Goal: Task Accomplishment & Management: Complete application form

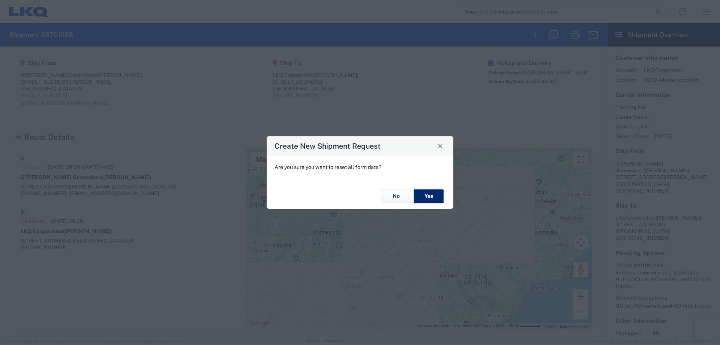
click at [427, 198] on button "Yes" at bounding box center [429, 196] width 30 height 14
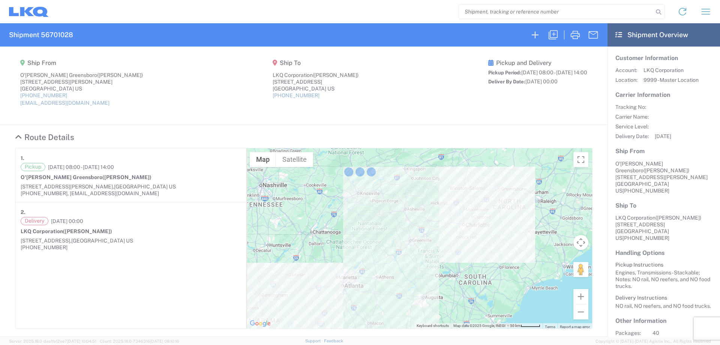
select select "FULL"
select select "US"
select select "LBS"
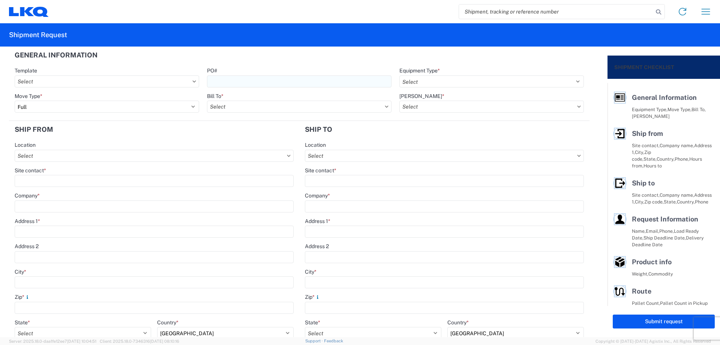
click at [220, 81] on input "PO#" at bounding box center [299, 81] width 184 height 12
type input "MMMStockton090325"
click at [287, 57] on header "General Information" at bounding box center [299, 54] width 580 height 17
click at [446, 82] on select "Select 53’ Dry Van Flatbed Dropdeck (van) Lowboy (flatbed) Rail" at bounding box center [491, 81] width 184 height 12
select select "STDV"
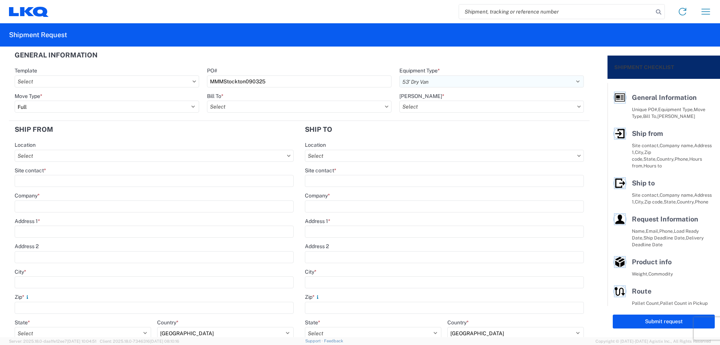
click at [399, 75] on select "Select 53’ Dry Van Flatbed Dropdeck (van) Lowboy (flatbed) Rail" at bounding box center [491, 81] width 184 height 12
click at [237, 107] on input "Bill To *" at bounding box center [299, 106] width 184 height 12
type input "1760"
click at [253, 140] on div "1760 - LKQ Best Core" at bounding box center [272, 140] width 131 height 12
type input "1760 - LKQ Best Core"
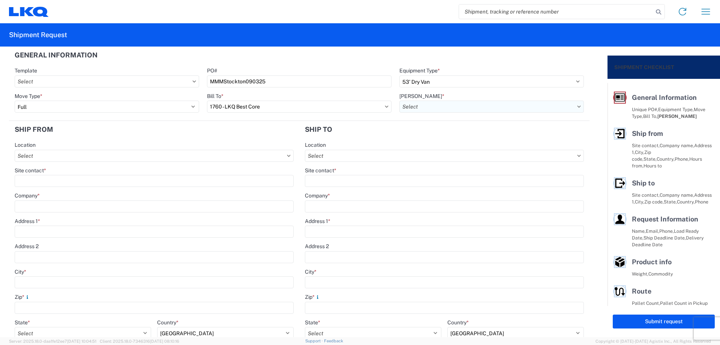
click at [444, 109] on input "[PERSON_NAME] *" at bounding box center [491, 106] width 184 height 12
click at [457, 141] on div "1760-1300-50180-0000 - 1760 Freight In - Cores" at bounding box center [462, 140] width 131 height 12
type input "1760-1300-50180-0000 - 1760 Freight In - Cores"
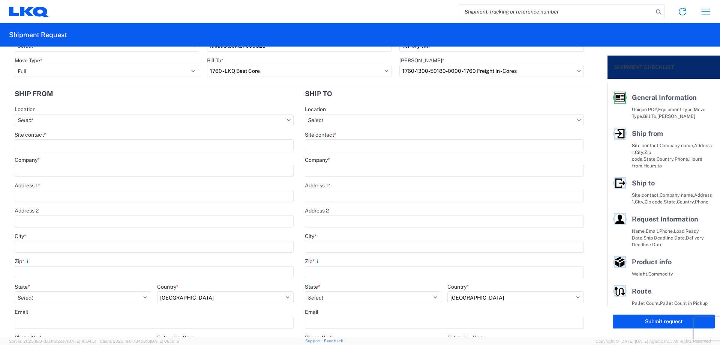
scroll to position [50, 0]
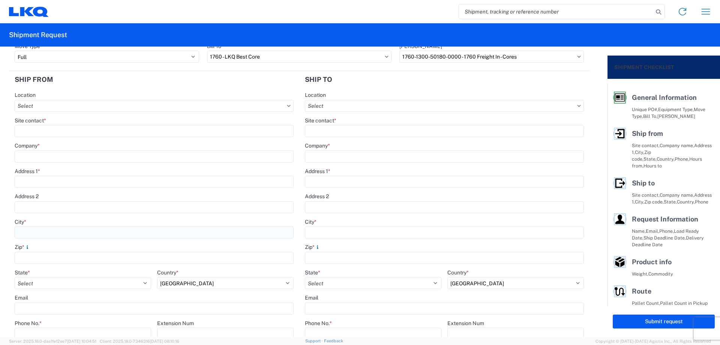
click at [43, 234] on input "City *" at bounding box center [154, 232] width 279 height 12
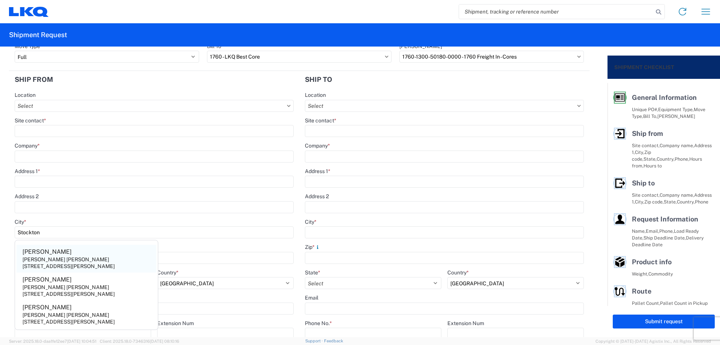
type input "Stockton"
click at [91, 267] on div "[STREET_ADDRESS][PERSON_NAME]" at bounding box center [68, 265] width 92 height 7
type input "[PERSON_NAME]"
type input "[PERSON_NAME] [PERSON_NAME]"
type input "3412 [PERSON_NAME]"
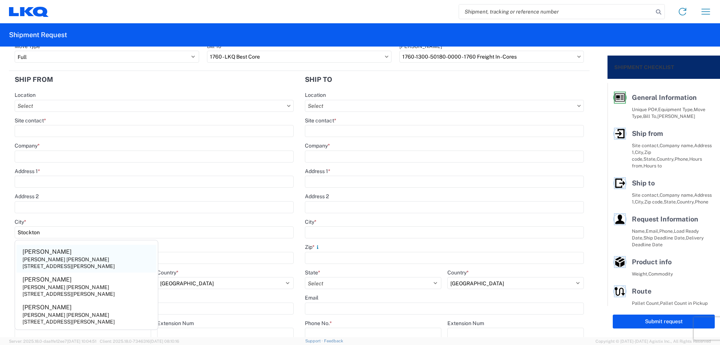
type input "95206"
select select "CA"
type input "[EMAIL_ADDRESS][DOMAIN_NAME]"
type input "null"
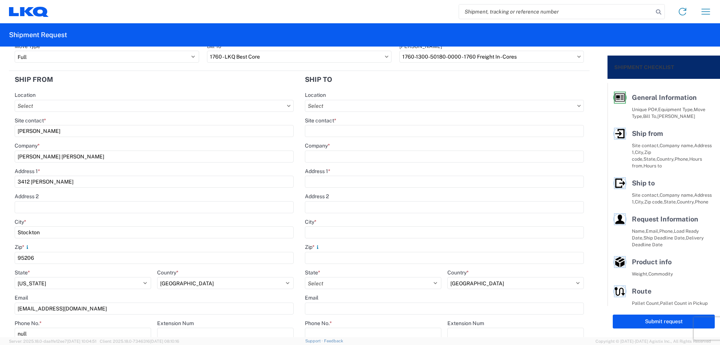
drag, startPoint x: 86, startPoint y: 309, endPoint x: 0, endPoint y: 318, distance: 86.7
click at [0, 318] on form "General Information Template PO# MMMStockton090325 Equipment Type * Select 53’ …" at bounding box center [303, 191] width 607 height 290
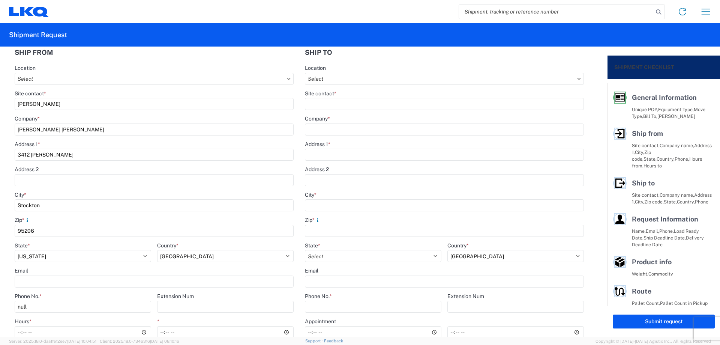
scroll to position [100, 0]
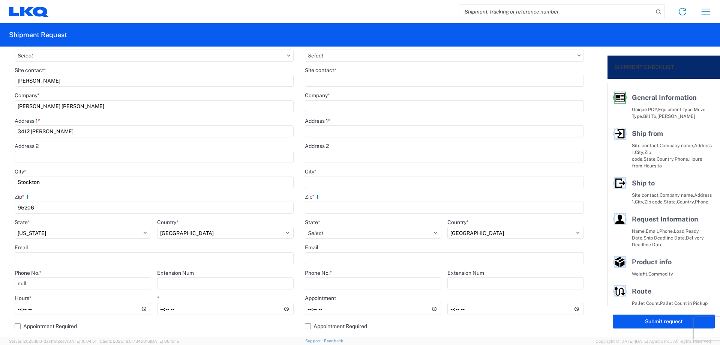
click at [0, 287] on form "General Information Template PO# MMMStockton090325 Equipment Type * Select 53’ …" at bounding box center [303, 191] width 607 height 290
click at [55, 286] on input "Phone No. *" at bounding box center [83, 283] width 136 height 12
type input "[PHONE_NUMBER]"
click at [19, 310] on input "Hours *" at bounding box center [83, 309] width 136 height 12
type input "05:00"
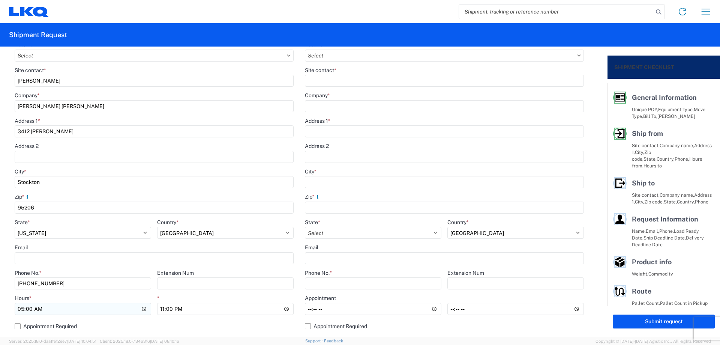
type input "11:00"
click at [268, 325] on label "Appointment Required" at bounding box center [154, 326] width 279 height 12
click at [0, 0] on input "Appointment Required" at bounding box center [0, 0] width 0 height 0
select select "US"
click at [15, 326] on label "Appointment Required" at bounding box center [154, 326] width 279 height 12
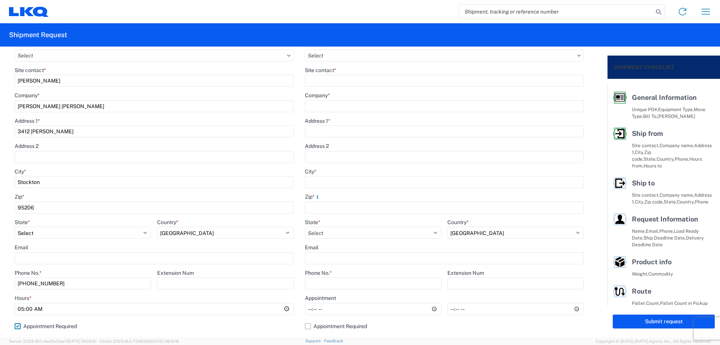
click at [0, 0] on input "Appointment Required" at bounding box center [0, 0] width 0 height 0
select select "US"
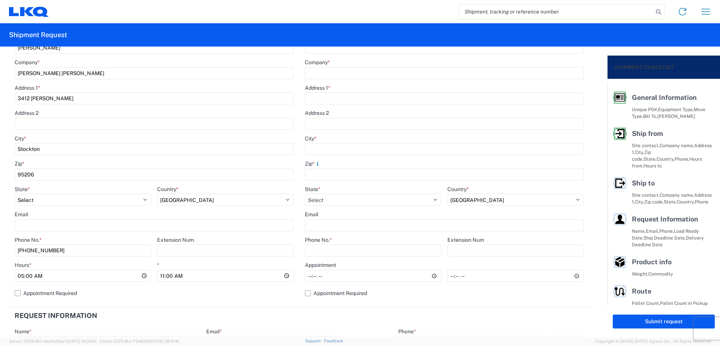
scroll to position [150, 0]
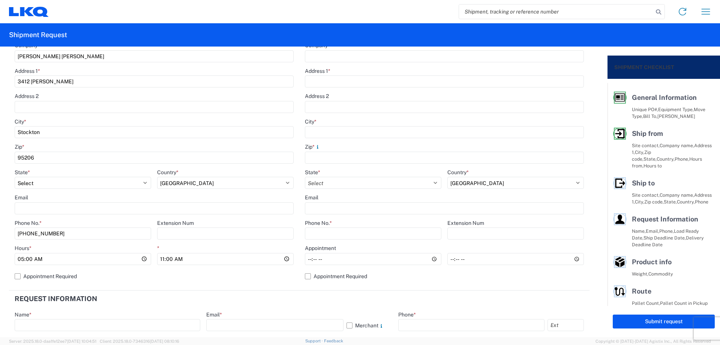
click at [328, 299] on header "Request Information" at bounding box center [299, 298] width 580 height 17
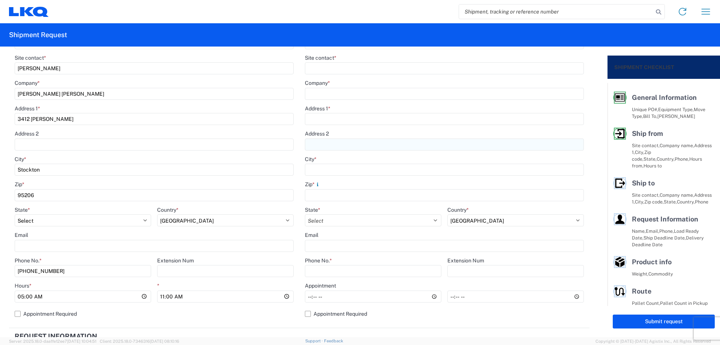
scroll to position [0, 0]
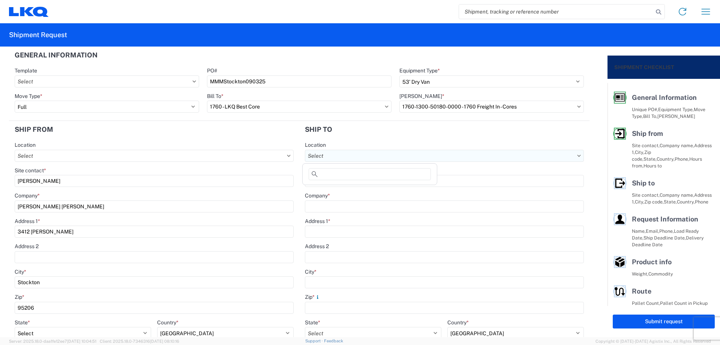
click at [359, 157] on input "Location" at bounding box center [444, 156] width 279 height 12
type input "1760"
click at [372, 187] on div "1760 - LKQ Best Core" at bounding box center [369, 189] width 131 height 12
type input "1760 - LKQ Best Core"
type input "LKQ Corporation"
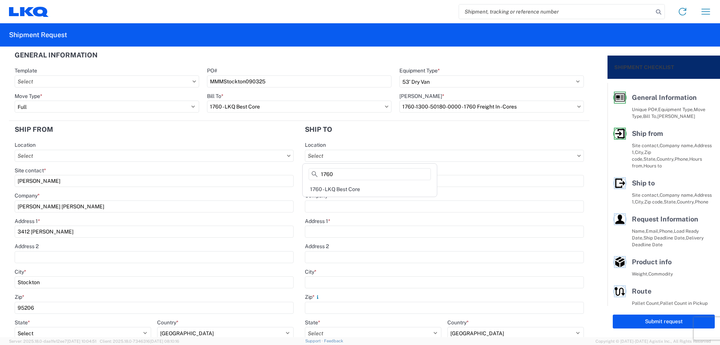
type input "[STREET_ADDRESS]"
type input "[GEOGRAPHIC_DATA]"
type input "77038"
select select "US"
click at [358, 180] on input "Site contact *" at bounding box center [444, 181] width 279 height 12
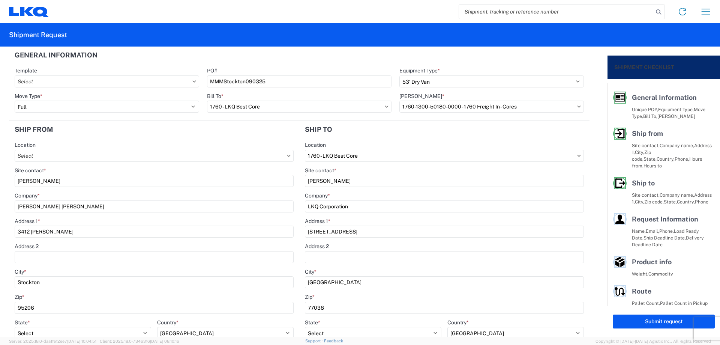
type input "[PERSON_NAME]"
click at [377, 139] on agx-form-section "Ship to 1760 Location 1760 - LKQ Best Core Site contact * [PERSON_NAME] Company…" at bounding box center [444, 280] width 290 height 319
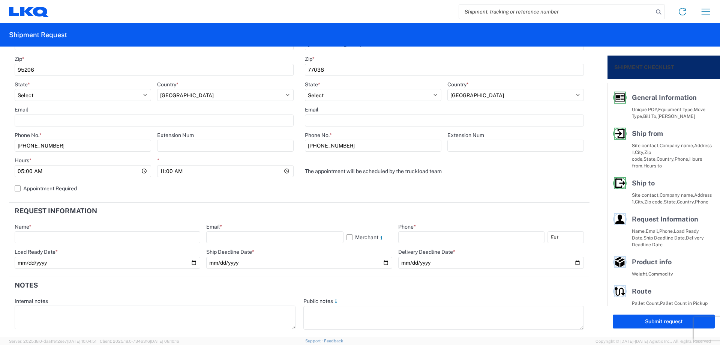
scroll to position [250, 0]
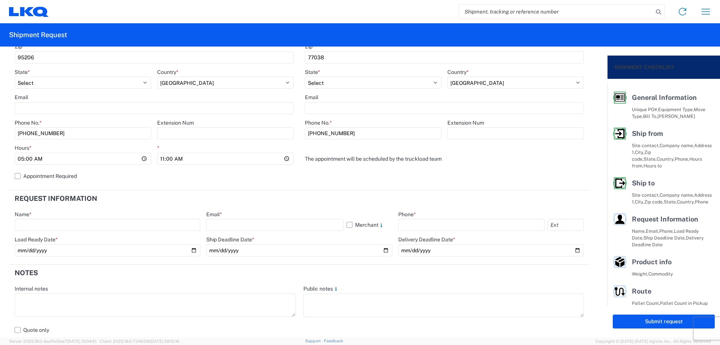
click at [57, 231] on agx-form-control-wrapper-v2 "Name *" at bounding box center [108, 223] width 186 height 25
click at [56, 227] on input "text" at bounding box center [108, 225] width 186 height 12
type input "[PERSON_NAME]"
click at [234, 226] on input "text" at bounding box center [274, 225] width 137 height 12
type input "[EMAIL_ADDRESS][DOMAIN_NAME]"
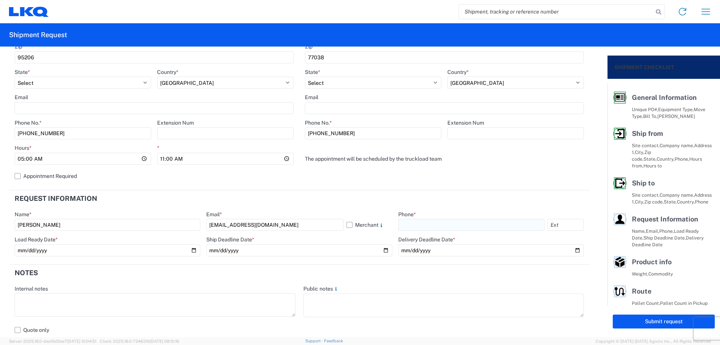
click at [412, 222] on input "text" at bounding box center [471, 225] width 146 height 12
type input "[PHONE_NUMBER]"
click at [193, 250] on input "date" at bounding box center [108, 250] width 186 height 12
type input "[DATE]"
click at [379, 251] on input "date" at bounding box center [299, 250] width 186 height 12
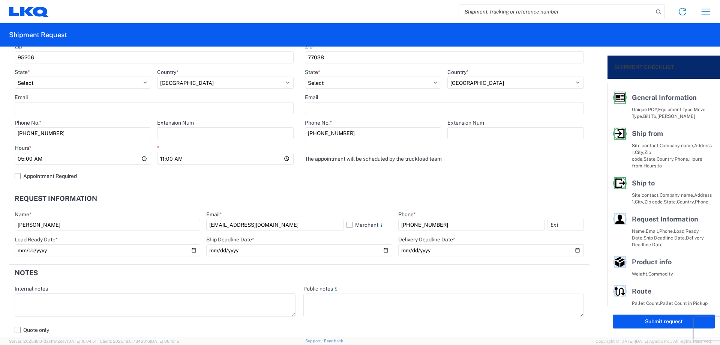
type input "[DATE]"
click at [572, 248] on input "date" at bounding box center [491, 250] width 186 height 12
type input "[DATE]"
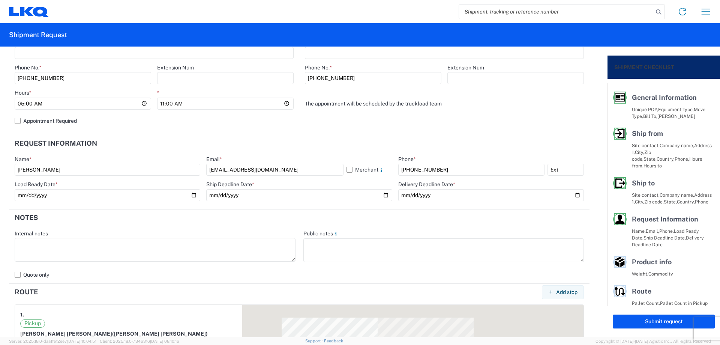
scroll to position [350, 0]
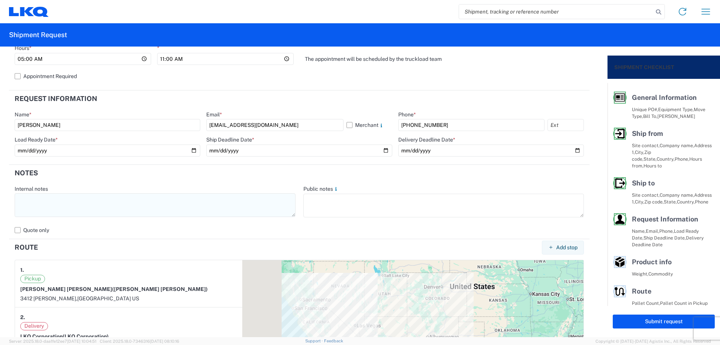
click at [52, 206] on textarea at bounding box center [155, 205] width 281 height 24
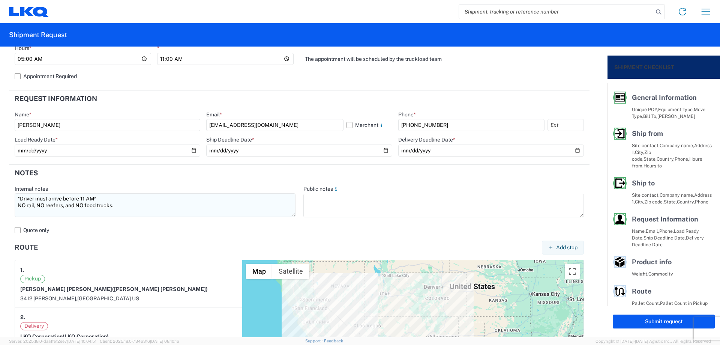
drag, startPoint x: 125, startPoint y: 206, endPoint x: 18, endPoint y: 199, distance: 107.1
click at [18, 199] on textarea "*Driver must arrive before 11 AM* NO rail, NO reefers, and NO food trucks." at bounding box center [155, 205] width 281 height 24
type textarea "*Driver must arrive before 11 AM* NO rail, NO reefers, and NO food trucks."
click at [343, 210] on textarea at bounding box center [443, 205] width 281 height 24
paste textarea "*Driver must arrive before 11 AM* NO rail, NO reefers, and NO food trucks."
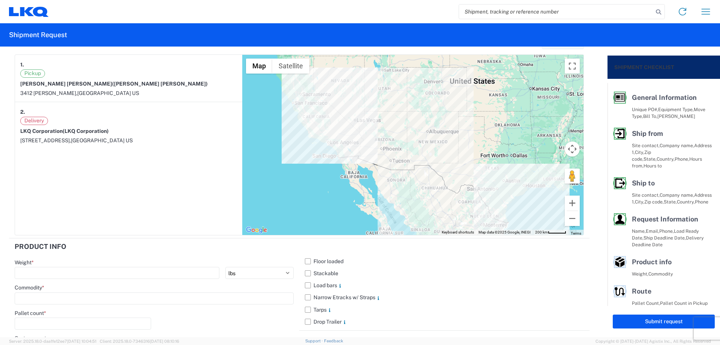
scroll to position [659, 0]
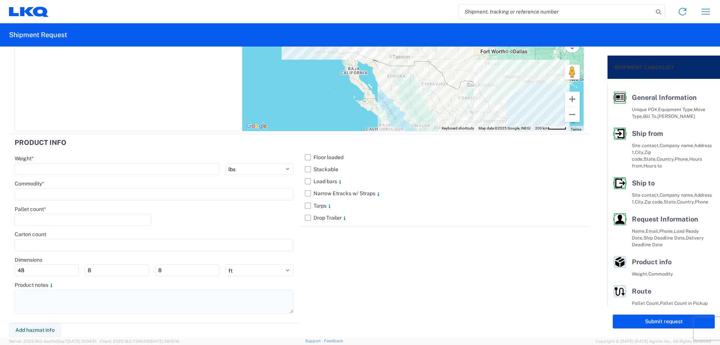
type textarea "*Driver must arrive before 11 AM* NO rail, NO reefers, and NO food trucks."
click at [56, 299] on textarea at bounding box center [154, 301] width 279 height 24
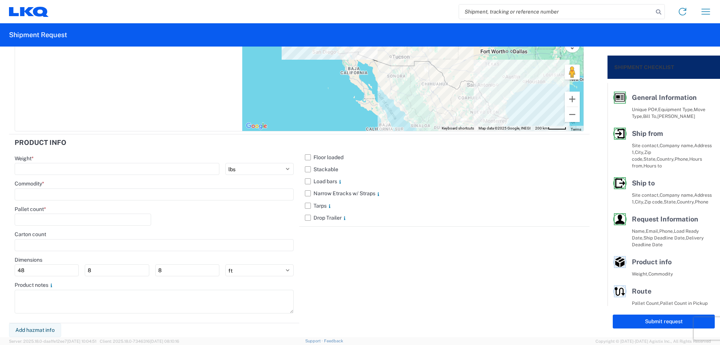
paste textarea "*Driver must arrive before 11 AM* NO rail, NO reefers, and NO food trucks."
type textarea "*Driver must arrive before 11 AM* NO rail, NO reefers, and NO food trucks."
drag, startPoint x: 306, startPoint y: 171, endPoint x: 293, endPoint y: 169, distance: 13.2
click at [306, 170] on label "Stackable" at bounding box center [444, 169] width 279 height 12
click at [0, 0] on input "Stackable" at bounding box center [0, 0] width 0 height 0
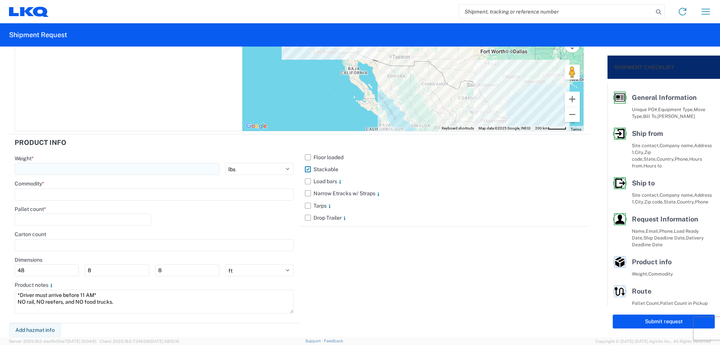
click at [43, 166] on div "Weight * kgs lbs" at bounding box center [154, 165] width 279 height 20
click at [42, 168] on input "number" at bounding box center [117, 169] width 205 height 12
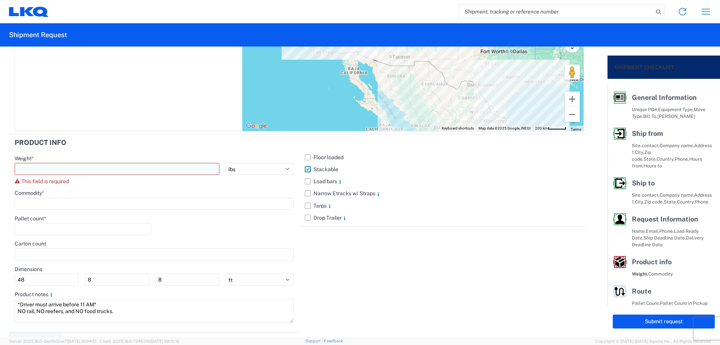
click at [87, 165] on input "number" at bounding box center [117, 169] width 205 height 12
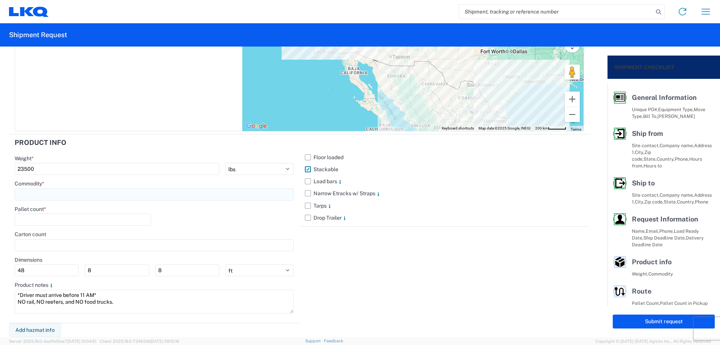
type input "23500"
click at [72, 189] on input at bounding box center [154, 194] width 279 height 12
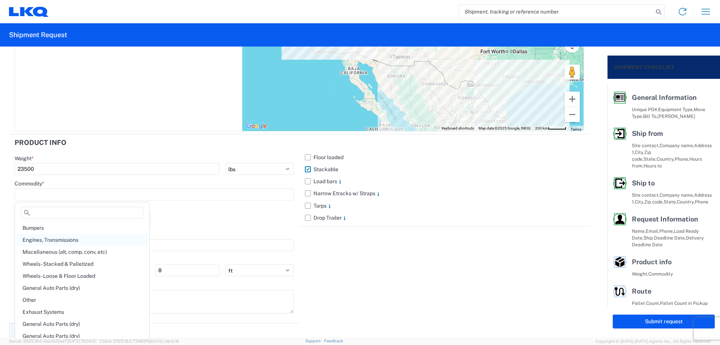
click at [68, 234] on div "Engines, Transmissions" at bounding box center [81, 240] width 131 height 12
type input "Engines, Transmissions"
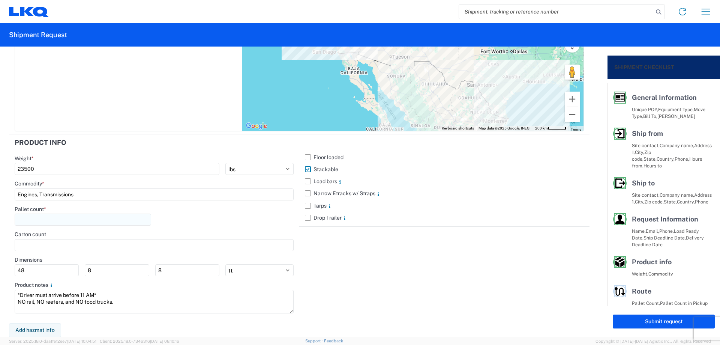
click at [69, 218] on input "number" at bounding box center [83, 219] width 136 height 12
type input "3"
type input "40"
click at [216, 211] on div "Pallet count * 40" at bounding box center [154, 217] width 279 height 25
drag, startPoint x: 62, startPoint y: 170, endPoint x: 0, endPoint y: 172, distance: 62.3
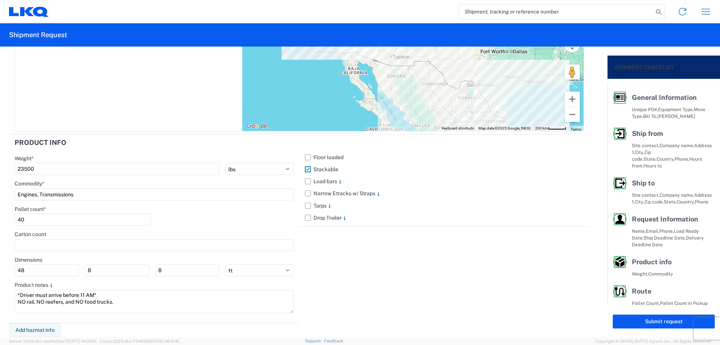
click at [0, 172] on form "General Information Template PO# MMMStockton090325 Equipment Type * Select 53’ …" at bounding box center [303, 191] width 607 height 290
type input "25000"
click at [248, 226] on div "Pallet count * 40" at bounding box center [154, 217] width 279 height 25
click at [636, 320] on button "Submit request" at bounding box center [664, 321] width 102 height 14
select select "US"
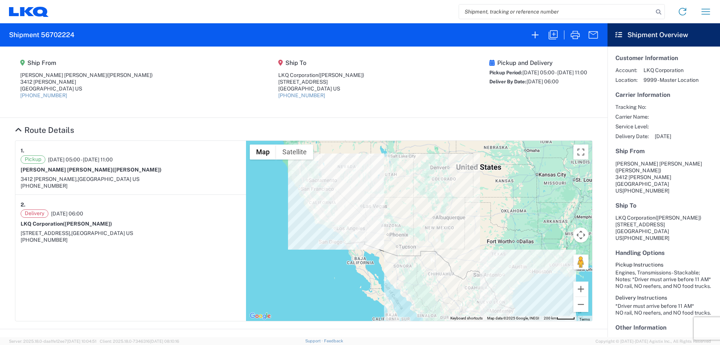
click at [537, 44] on agx-form-header "Shipment 56702224" at bounding box center [303, 34] width 607 height 23
click at [538, 40] on icon "button" at bounding box center [535, 35] width 12 height 12
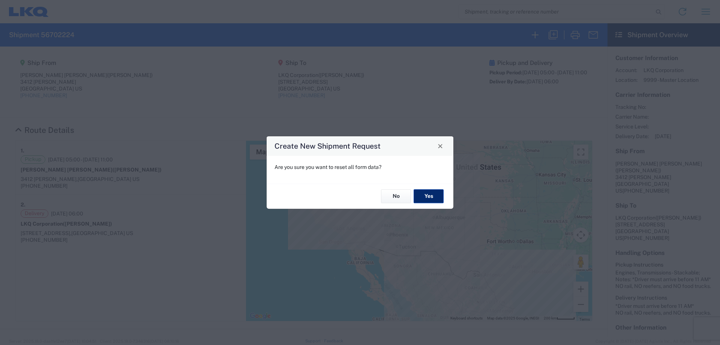
click at [432, 199] on button "Yes" at bounding box center [429, 196] width 30 height 14
select select "FULL"
select select "US"
select select "LBS"
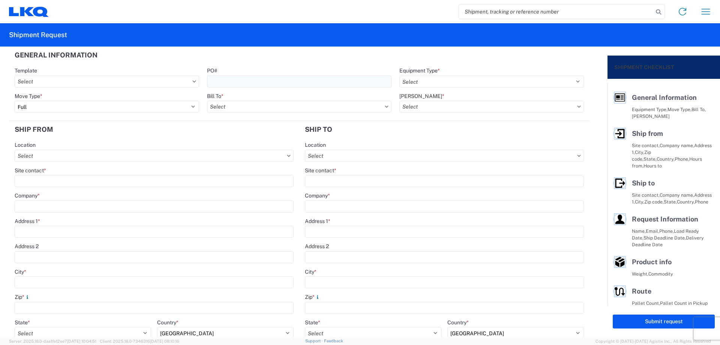
drag, startPoint x: 322, startPoint y: 91, endPoint x: 322, endPoint y: 86, distance: 4.9
click at [322, 91] on agx-form-control-wrapper-v2 "PO#" at bounding box center [299, 79] width 192 height 25
click at [321, 84] on input "PO#" at bounding box center [299, 81] width 184 height 12
type input "MMMNaperville090325"
click at [337, 60] on header "General Information" at bounding box center [299, 54] width 580 height 17
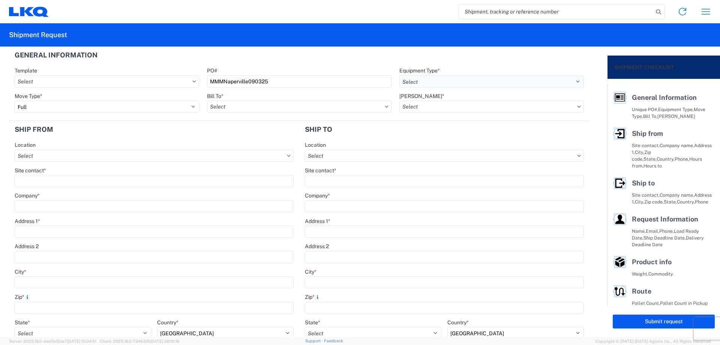
click at [412, 75] on div "Equipment Type * Select 53’ Dry Van Flatbed Dropdeck (van) Lowboy (flatbed) Rail" at bounding box center [491, 77] width 184 height 20
click at [413, 78] on select "Select 53’ Dry Van Flatbed Dropdeck (van) Lowboy (flatbed) Rail" at bounding box center [491, 81] width 184 height 12
select select "STDV"
click at [399, 75] on select "Select 53’ Dry Van Flatbed Dropdeck (van) Lowboy (flatbed) Rail" at bounding box center [491, 81] width 184 height 12
click at [229, 108] on input "Bill To *" at bounding box center [299, 106] width 184 height 12
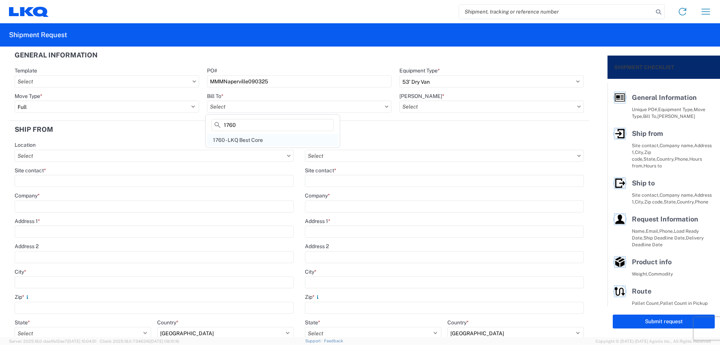
type input "1760"
click at [267, 145] on div "1760 - LKQ Best Core" at bounding box center [272, 140] width 131 height 12
type input "1760 - LKQ Best Core"
click at [459, 110] on input "[PERSON_NAME] *" at bounding box center [491, 106] width 184 height 12
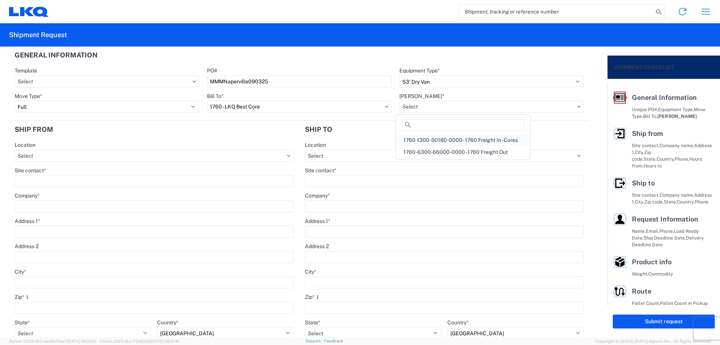
click at [479, 138] on div "1760-1300-50180-0000 - 1760 Freight In - Cores" at bounding box center [462, 140] width 131 height 12
type input "1760-1300-50180-0000 - 1760 Freight In - Cores"
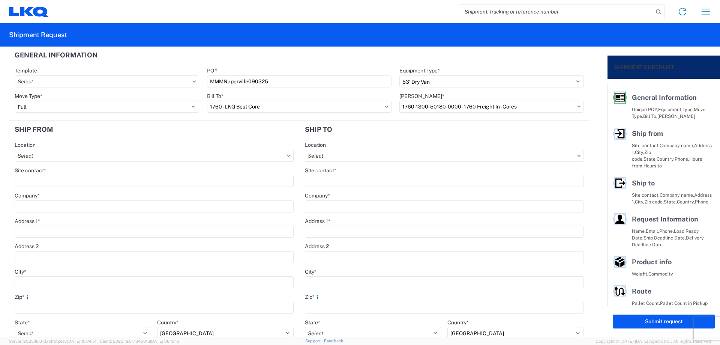
click at [255, 133] on header "Ship from" at bounding box center [154, 129] width 290 height 17
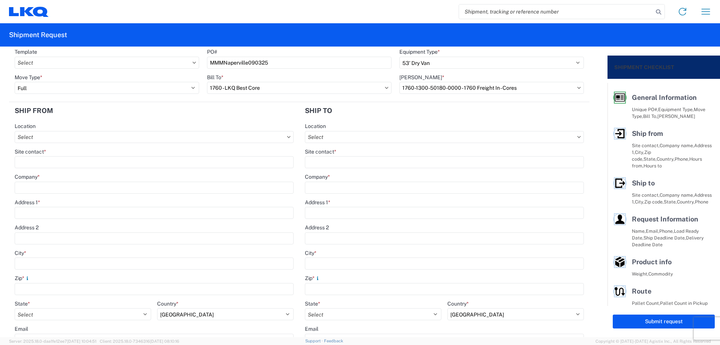
scroll to position [50, 0]
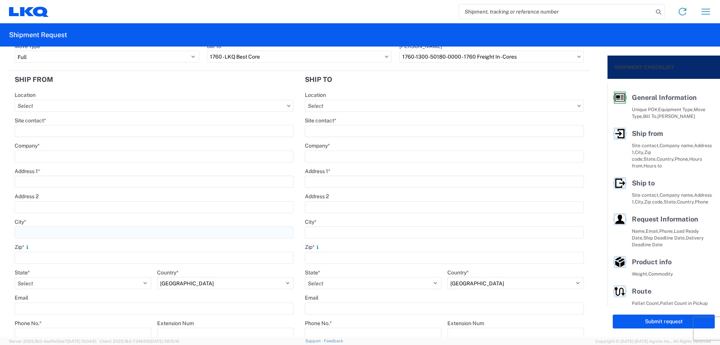
click at [55, 230] on input "City *" at bounding box center [154, 232] width 279 height 12
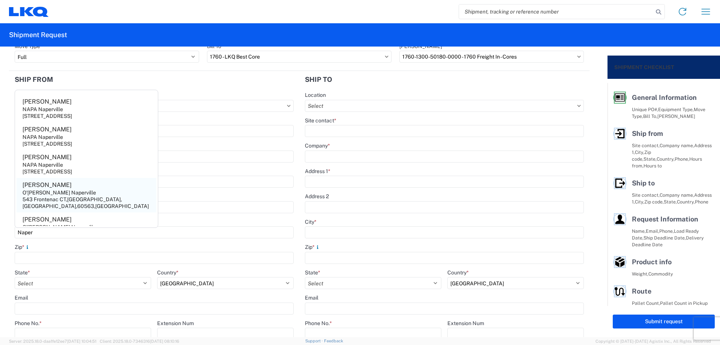
type input "Naper"
click at [66, 192] on div "O'[PERSON_NAME] Naperville" at bounding box center [58, 192] width 73 height 7
type input "[PERSON_NAME]"
type input "O'[PERSON_NAME] Naperville"
type input "543 Frontenac CT"
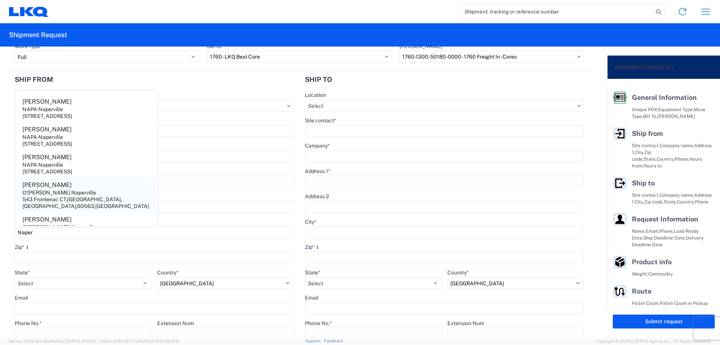
type input "Naperville"
type input "60563"
select select "IL"
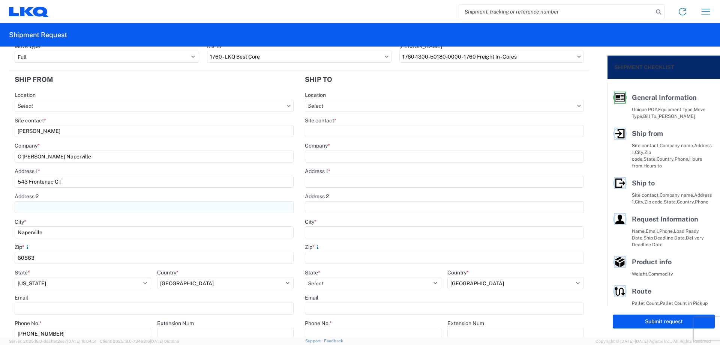
scroll to position [100, 0]
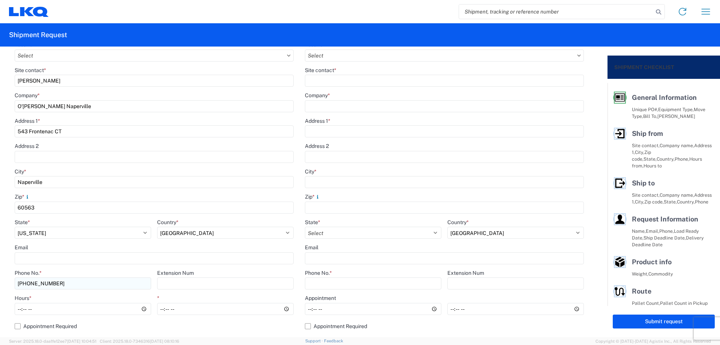
click at [93, 278] on input "[PHONE_NUMBER]" at bounding box center [83, 283] width 136 height 12
type input "[PHONE_NUMBER]"
click at [245, 331] on label "Appointment Required" at bounding box center [154, 326] width 279 height 12
click at [0, 0] on input "Appointment Required" at bounding box center [0, 0] width 0 height 0
select select "US"
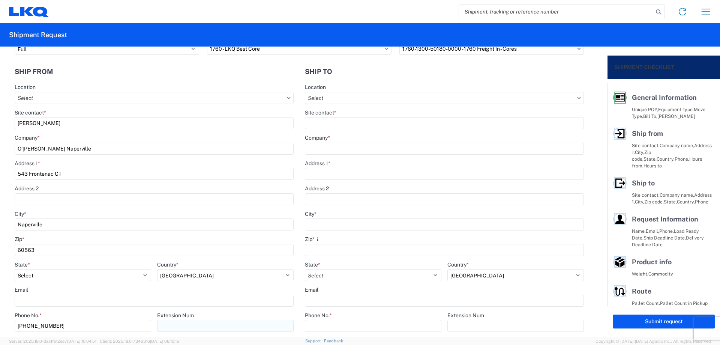
scroll to position [0, 0]
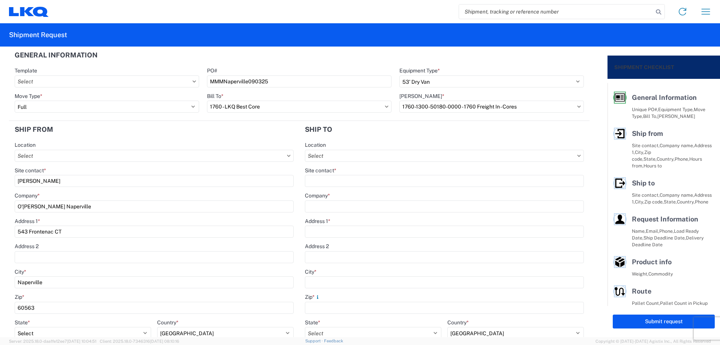
click at [0, 187] on form "General Information Template PO# MMMNaperville090325 Equipment Type * Select 53…" at bounding box center [303, 191] width 607 height 290
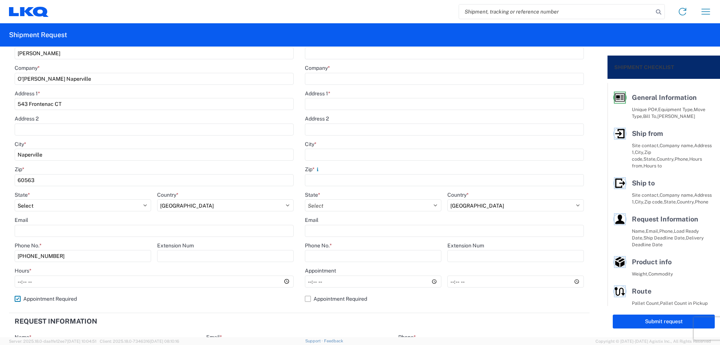
scroll to position [150, 0]
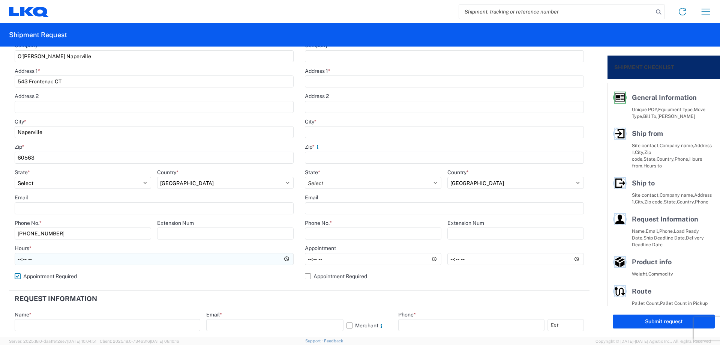
type input "[PERSON_NAME]"
click at [18, 260] on input "Hours *" at bounding box center [154, 259] width 279 height 12
type input "05:00"
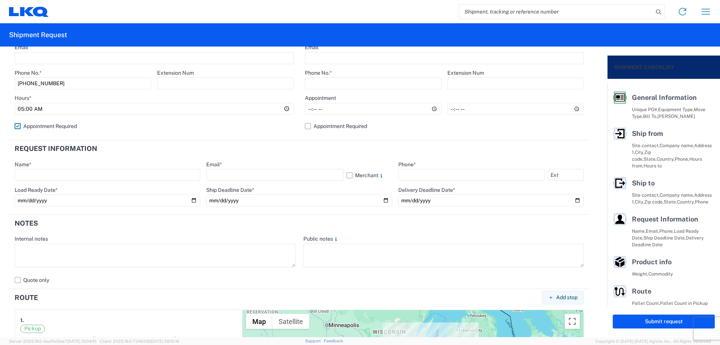
scroll to position [250, 0]
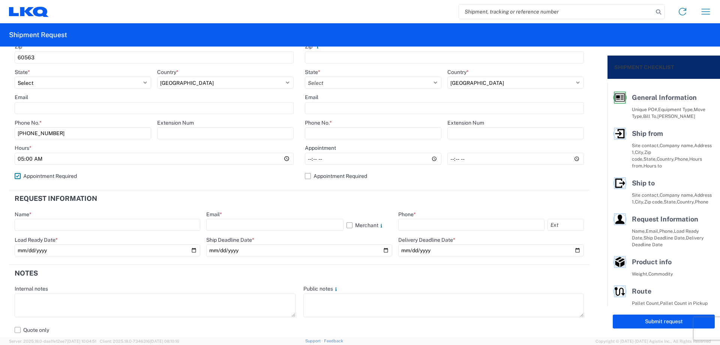
click at [43, 174] on label "Appointment Required" at bounding box center [154, 176] width 279 height 12
click at [0, 0] on input "Appointment Required" at bounding box center [0, 0] width 0 height 0
select select "US"
click at [162, 158] on input "*" at bounding box center [225, 159] width 136 height 12
type input "12:00"
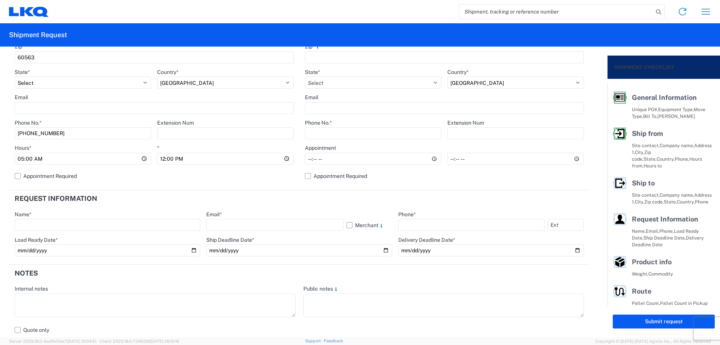
click at [325, 200] on header "Request Information" at bounding box center [299, 198] width 580 height 17
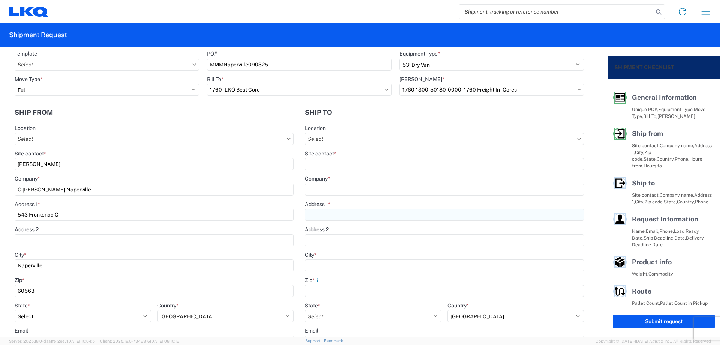
scroll to position [0, 0]
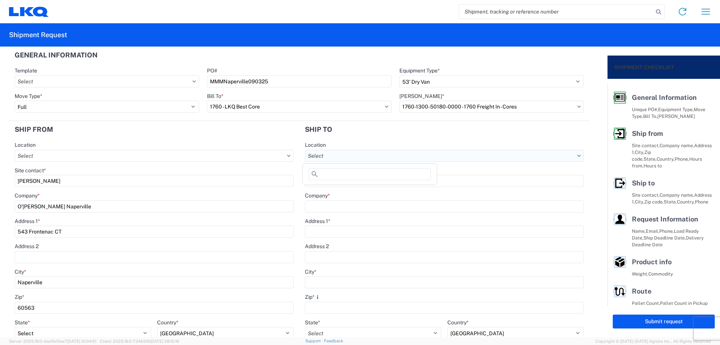
click at [354, 156] on input "Location" at bounding box center [444, 156] width 279 height 12
type input "1635"
click at [367, 189] on div "1635 - [PERSON_NAME]" at bounding box center [369, 189] width 131 height 12
type input "1635 - [PERSON_NAME]"
type input "[PERSON_NAME]"
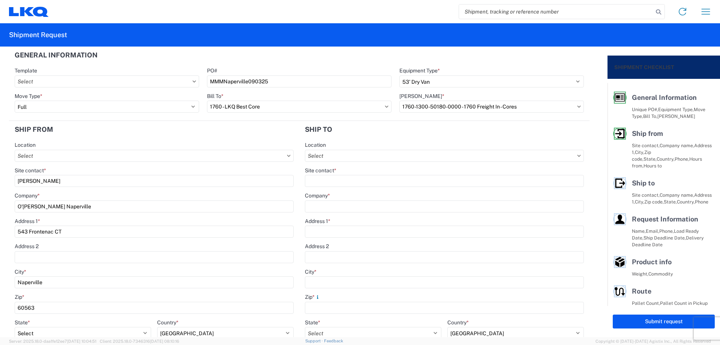
type input "LKQ Corporation"
type input "[STREET_ADDRESS][PERSON_NAME]"
type input "Suite C"
type input "Alsip"
type input "60803"
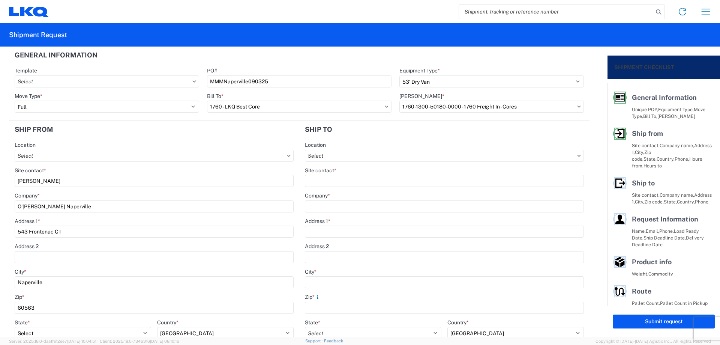
type input "[EMAIL_ADDRESS][DOMAIN_NAME]"
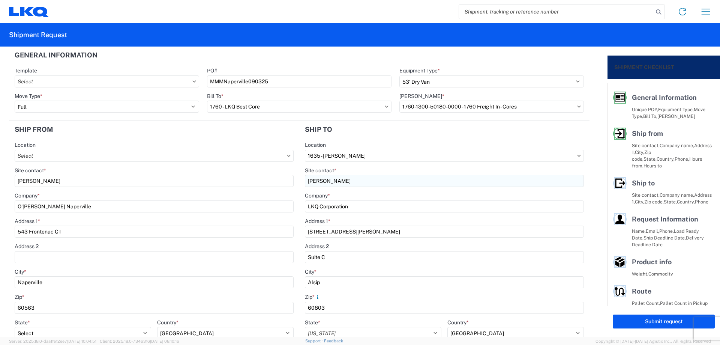
select select "IL"
select select "US"
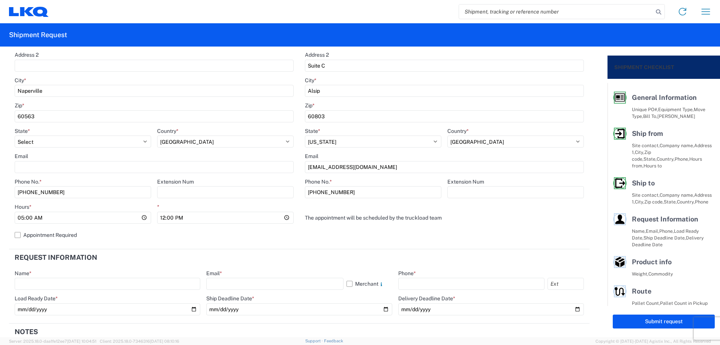
scroll to position [250, 0]
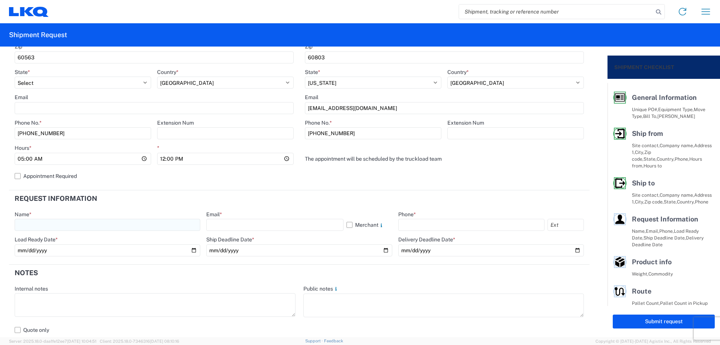
click at [96, 226] on input "text" at bounding box center [108, 225] width 186 height 12
type input "[PERSON_NAME]"
click at [235, 221] on input "text" at bounding box center [274, 225] width 137 height 12
type input "[EMAIL_ADDRESS][DOMAIN_NAME]"
click at [410, 221] on input "text" at bounding box center [471, 225] width 146 height 12
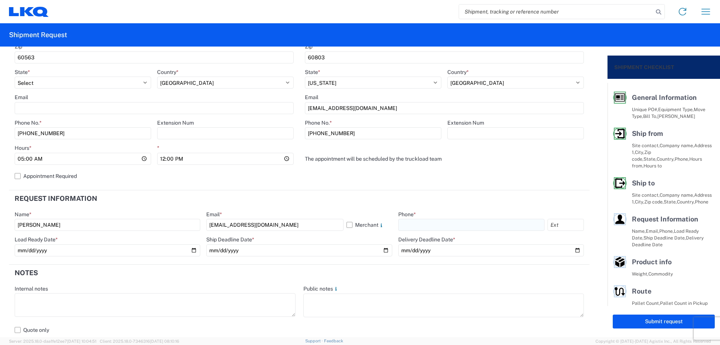
type input "[PHONE_NUMBER]"
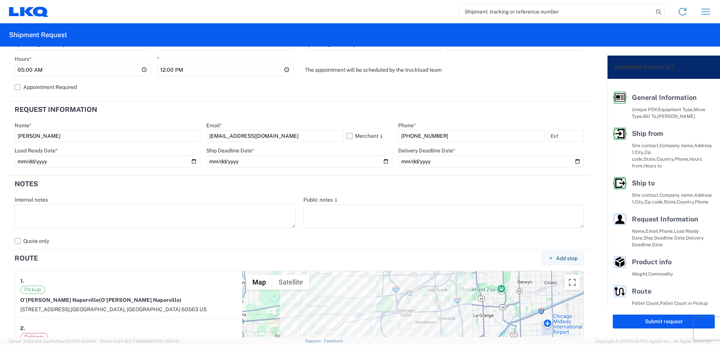
scroll to position [350, 0]
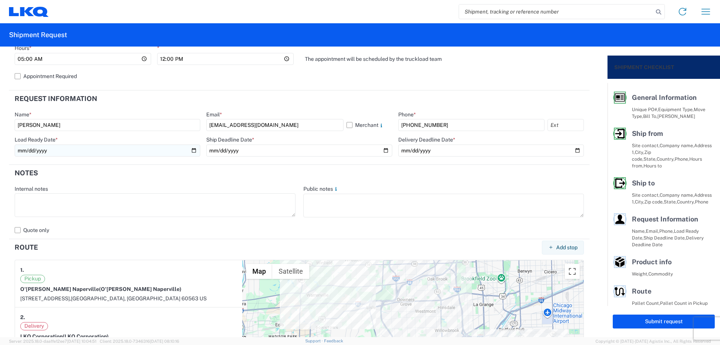
click at [191, 150] on input "date" at bounding box center [108, 150] width 186 height 12
type input "[DATE]"
click at [382, 151] on input "date" at bounding box center [299, 150] width 186 height 12
type input "[DATE]"
click at [571, 151] on input "date" at bounding box center [491, 150] width 186 height 12
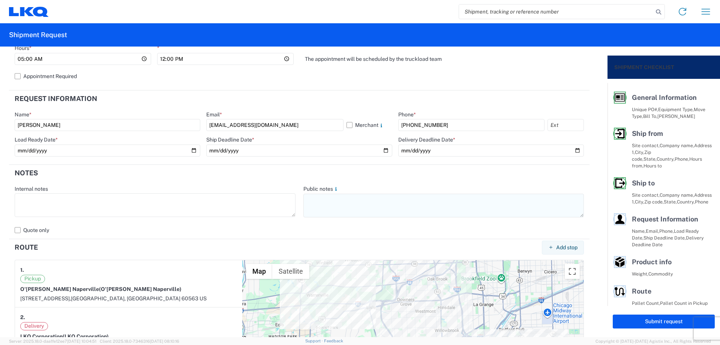
type input "[DATE]"
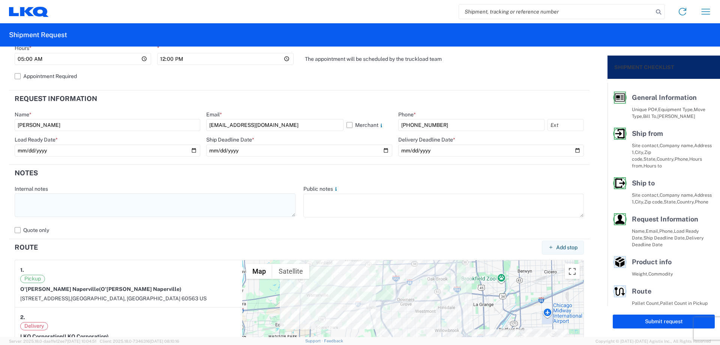
click at [160, 211] on textarea at bounding box center [155, 205] width 281 height 24
drag, startPoint x: 131, startPoint y: 199, endPoint x: 0, endPoint y: 205, distance: 131.3
click at [0, 204] on form "General Information Template PO# MMMNaperville090325 Equipment Type * Select 53…" at bounding box center [303, 191] width 607 height 290
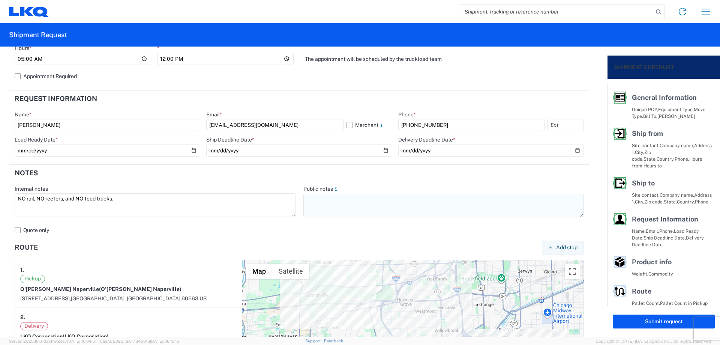
type textarea "NO rail, NO reefers, and NO food trucks."
click at [334, 209] on textarea at bounding box center [443, 205] width 281 height 24
paste textarea "NO rail, NO reefers, and NO food trucks."
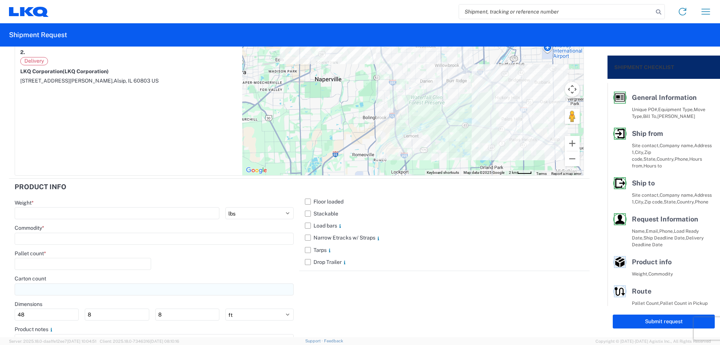
scroll to position [659, 0]
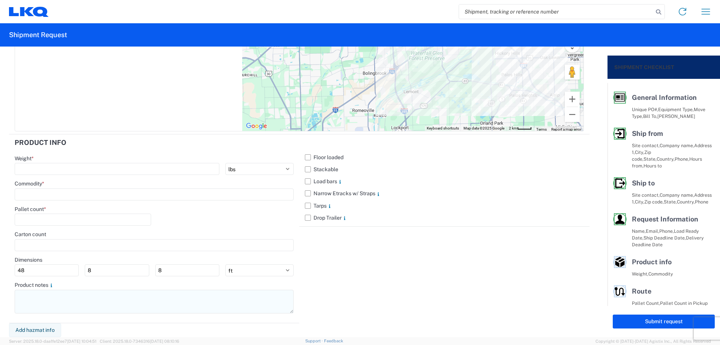
type textarea "NO rail, NO reefers, and NO food trucks."
click at [97, 303] on textarea at bounding box center [154, 301] width 279 height 24
paste textarea "NO rail, NO reefers, and NO food trucks."
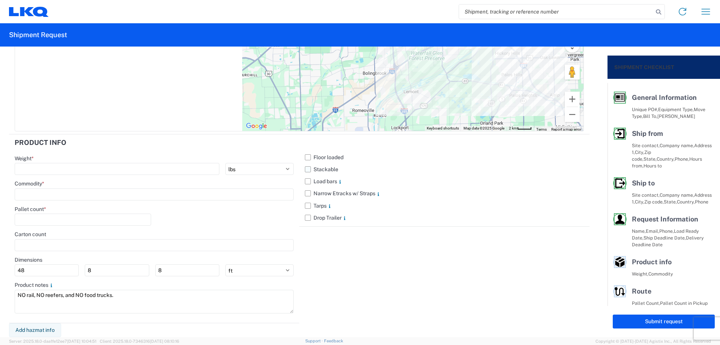
type textarea "NO rail, NO reefers, and NO food trucks."
click at [307, 172] on label "Stackable" at bounding box center [444, 169] width 279 height 12
click at [0, 0] on input "Stackable" at bounding box center [0, 0] width 0 height 0
click at [116, 167] on input "number" at bounding box center [117, 169] width 205 height 12
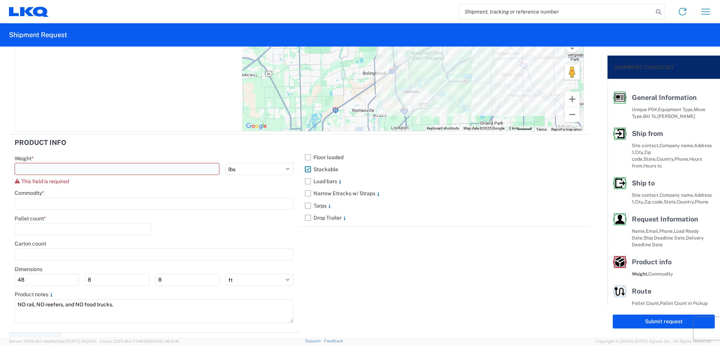
click at [115, 167] on input "number" at bounding box center [117, 169] width 205 height 12
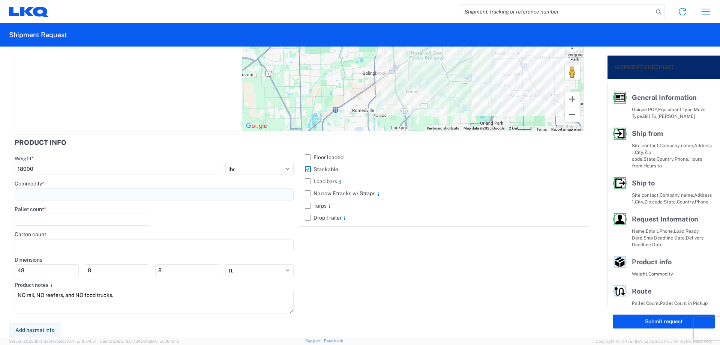
type input "18000"
click at [73, 195] on input at bounding box center [154, 194] width 279 height 12
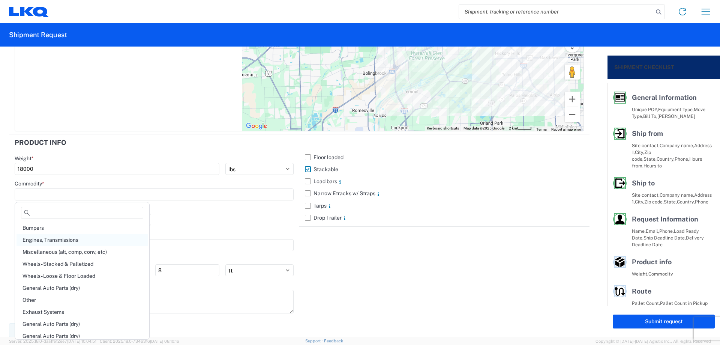
click at [79, 243] on div "Engines, Transmissions" at bounding box center [81, 240] width 131 height 12
type input "Engines, Transmissions"
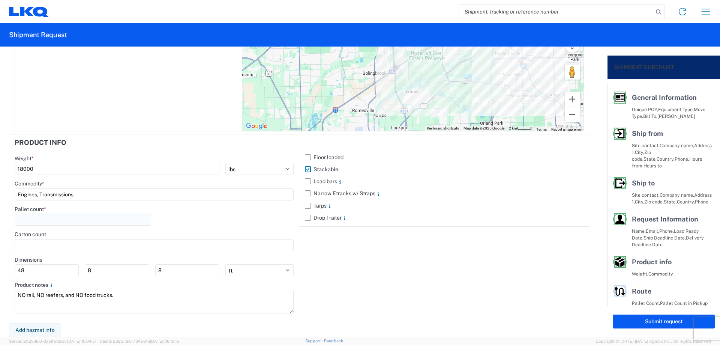
click at [64, 220] on input "number" at bounding box center [83, 219] width 136 height 12
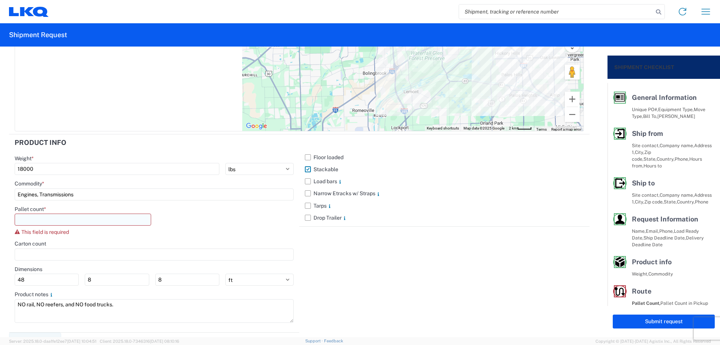
click at [61, 218] on input "number" at bounding box center [83, 219] width 136 height 12
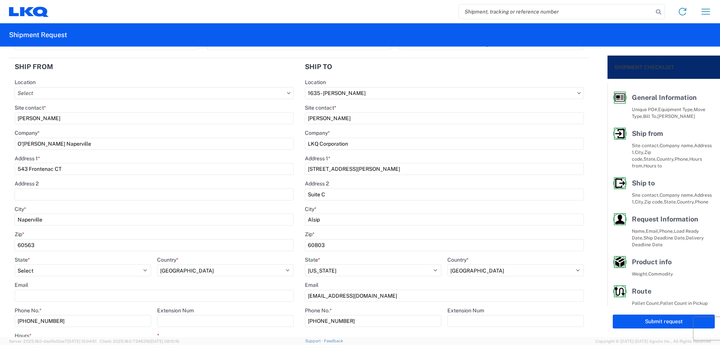
scroll to position [0, 0]
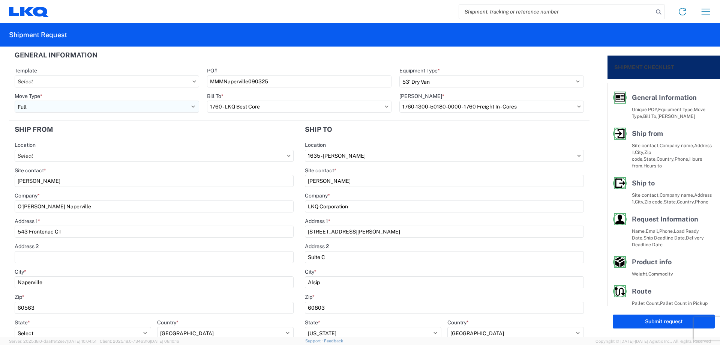
type input "26"
click at [61, 107] on select "Select Full Partial TL" at bounding box center [107, 106] width 184 height 12
select select "PARTIAL_TL"
click at [15, 100] on select "Select Full Partial TL" at bounding box center [107, 106] width 184 height 12
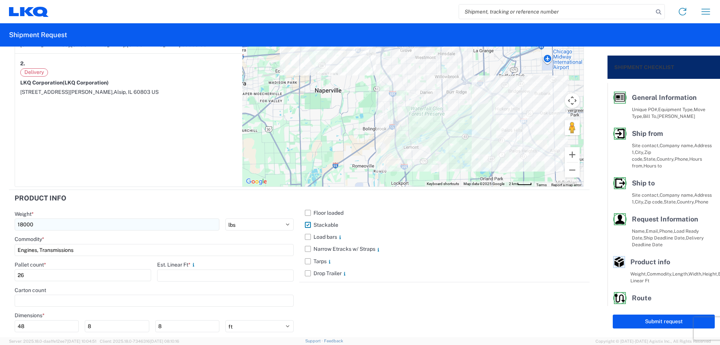
scroll to position [659, 0]
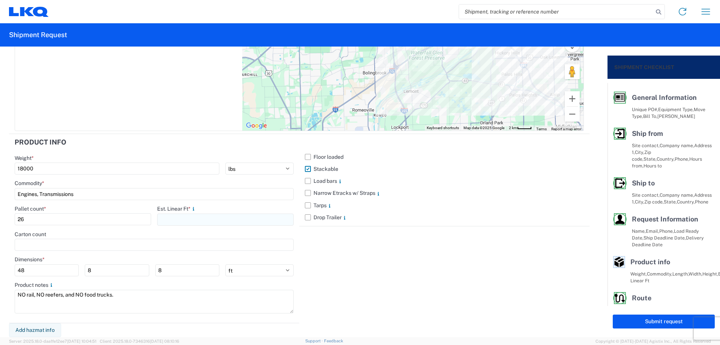
click at [186, 220] on input "number" at bounding box center [225, 219] width 136 height 12
type input "36"
click at [446, 251] on div "Floor loaded Stackable Load bars Narrow Etracks w/ Straps Tarps Drop Trailer" at bounding box center [444, 228] width 290 height 189
drag, startPoint x: 644, startPoint y: 321, endPoint x: 632, endPoint y: 315, distance: 13.3
click at [644, 321] on button "Submit request" at bounding box center [664, 321] width 102 height 14
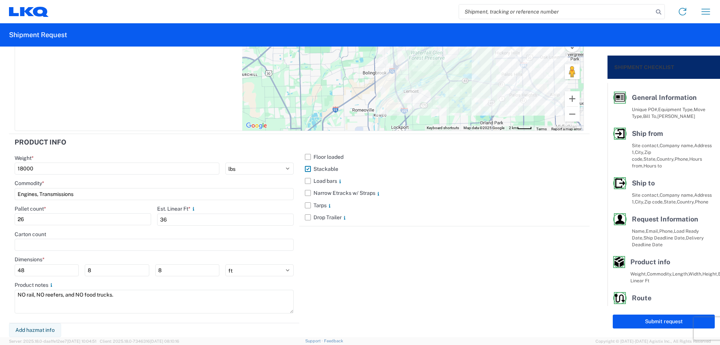
select select "US"
